Goal: Check status: Check status

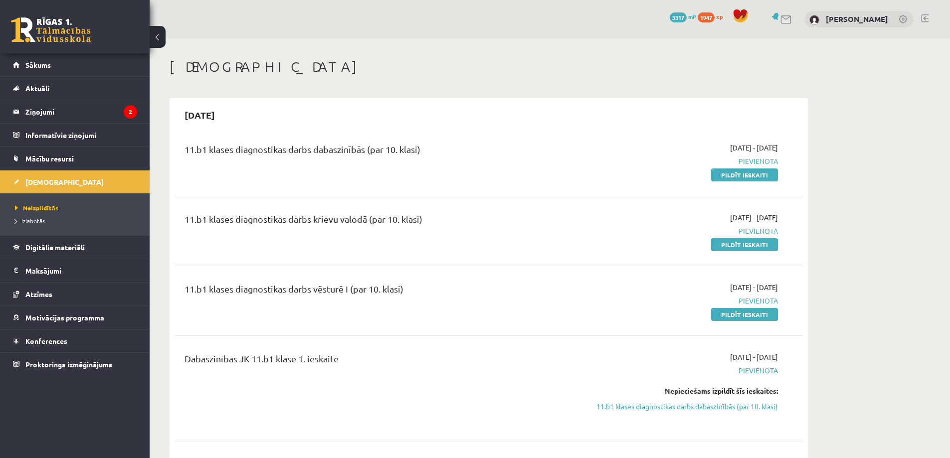
scroll to position [621, 0]
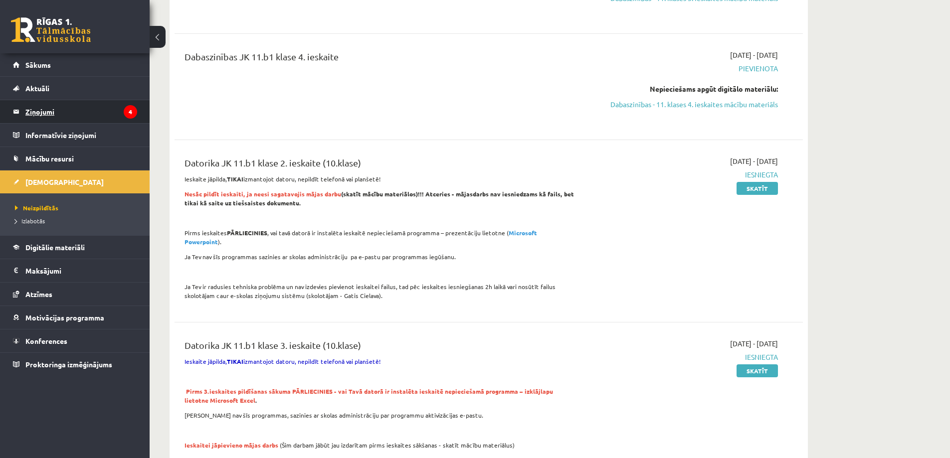
click at [45, 111] on legend "Ziņojumi 4" at bounding box center [81, 111] width 112 height 23
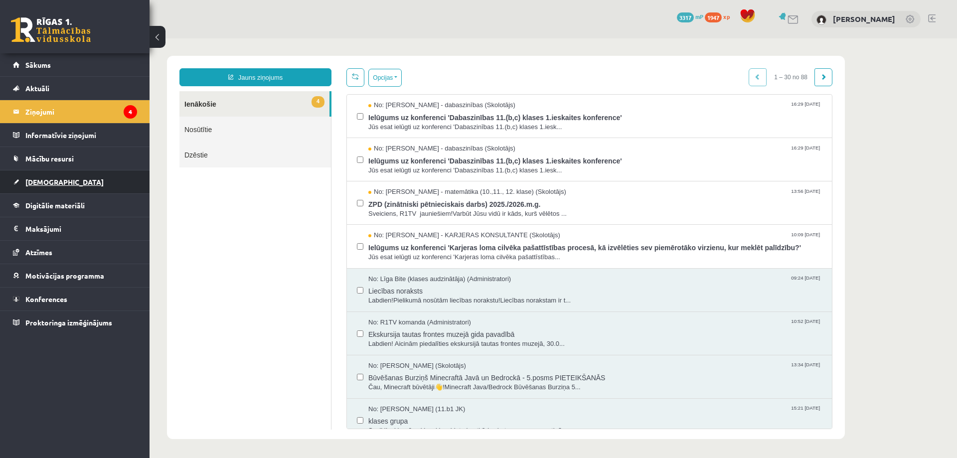
click at [42, 181] on span "[DEMOGRAPHIC_DATA]" at bounding box center [64, 181] width 78 height 9
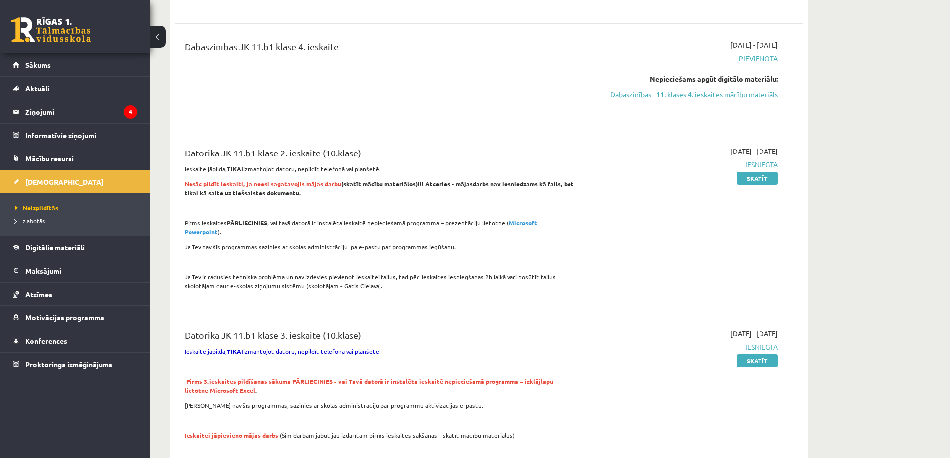
scroll to position [648, 0]
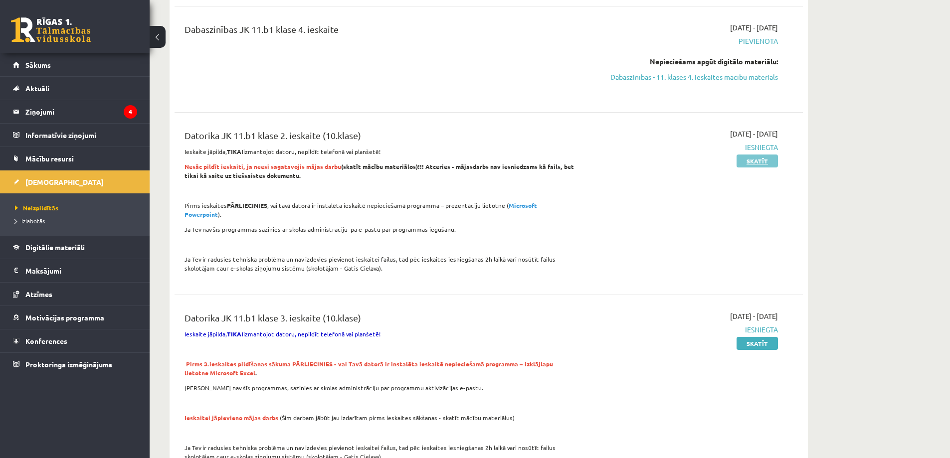
click at [757, 162] on link "Skatīt" at bounding box center [756, 161] width 41 height 13
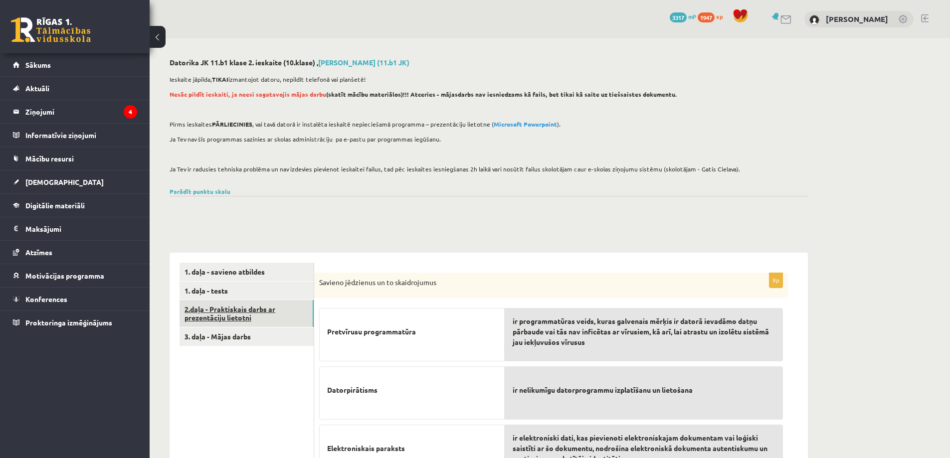
click at [219, 311] on link "2.daļa - Praktiskais darbs ar prezentāciju lietotni" at bounding box center [246, 313] width 134 height 27
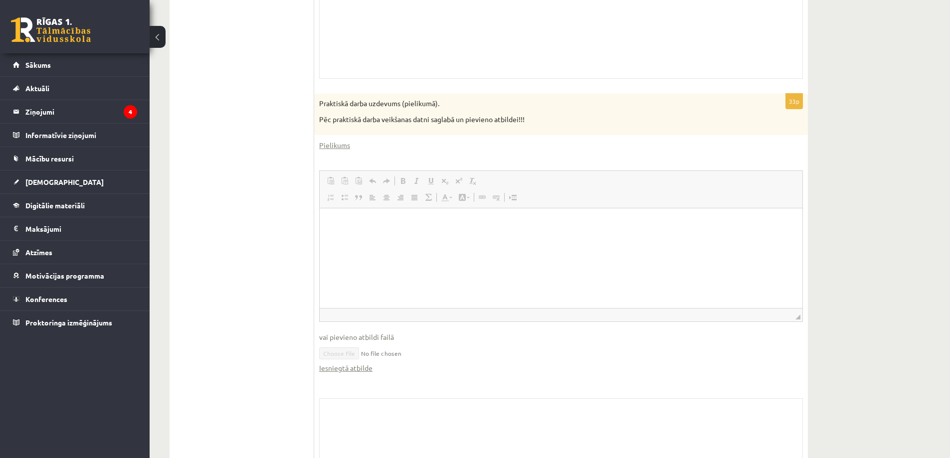
scroll to position [399, 0]
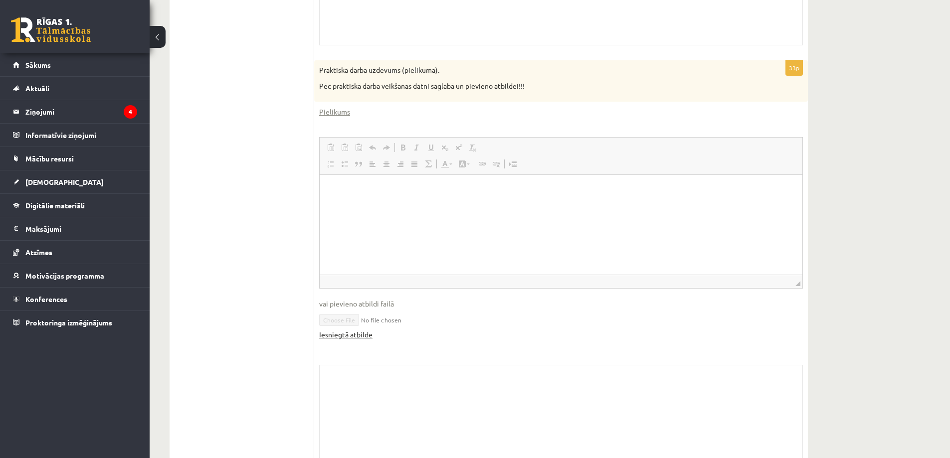
click at [343, 336] on link "Iesniegtā atbilde" at bounding box center [345, 335] width 53 height 10
click at [836, 165] on div "Datorika JK 11.b1 klase 2. ieskaite (10.klase) , [PERSON_NAME] (11.b1 JK) Ieska…" at bounding box center [550, 70] width 800 height 860
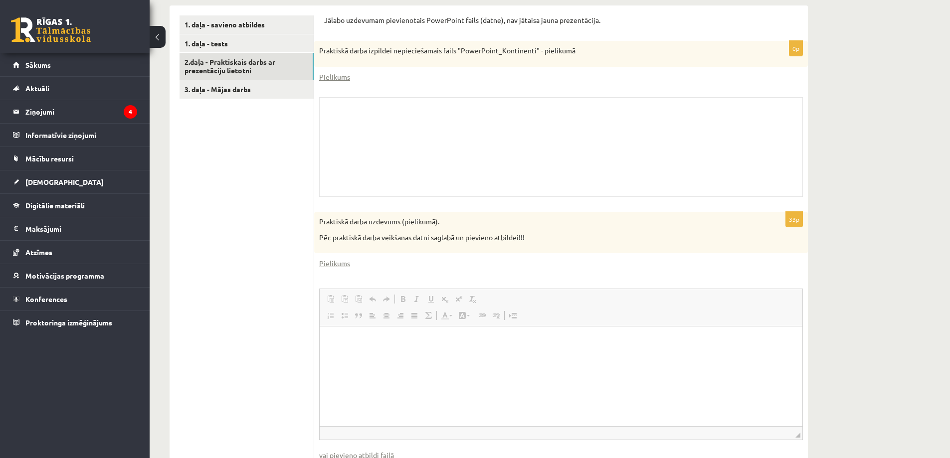
scroll to position [241, 0]
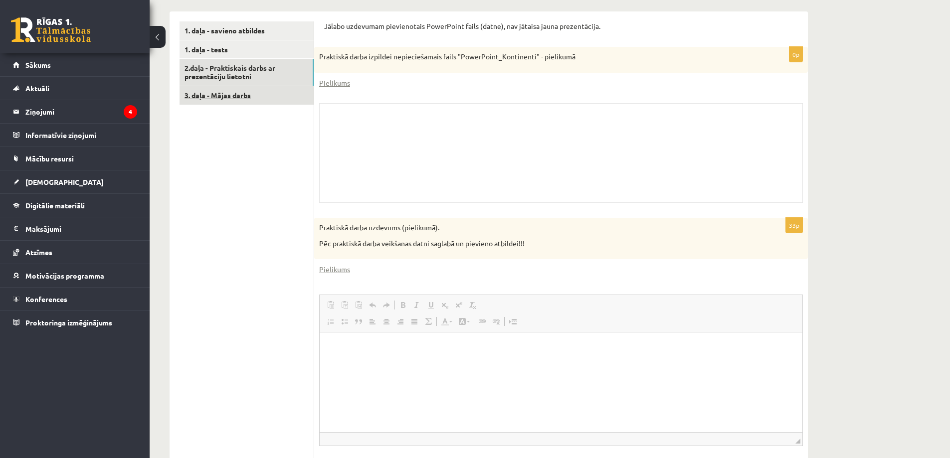
click at [225, 94] on link "3. daļa - Mājas darbs" at bounding box center [246, 95] width 134 height 18
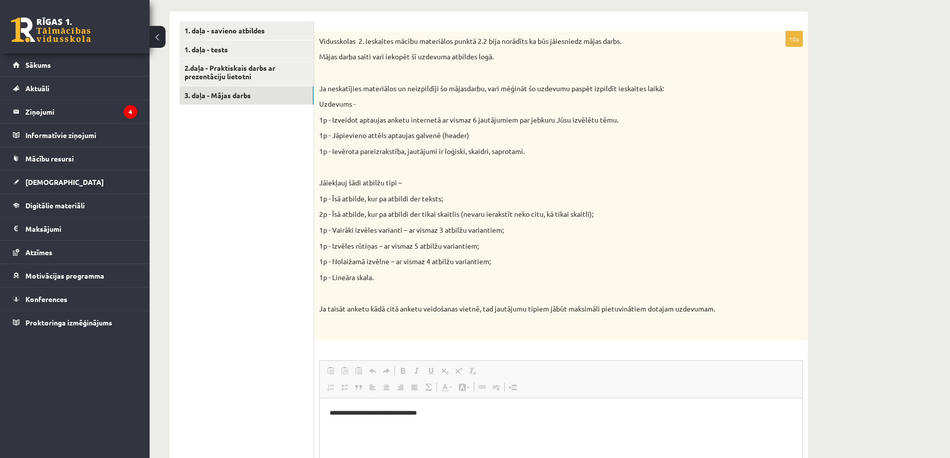
scroll to position [0, 0]
